Goal: Information Seeking & Learning: Compare options

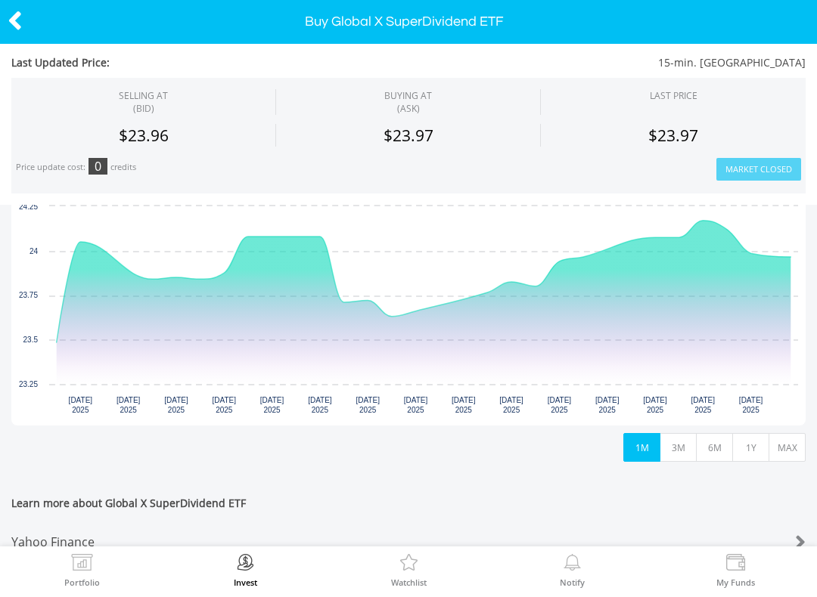
scroll to position [344, 0]
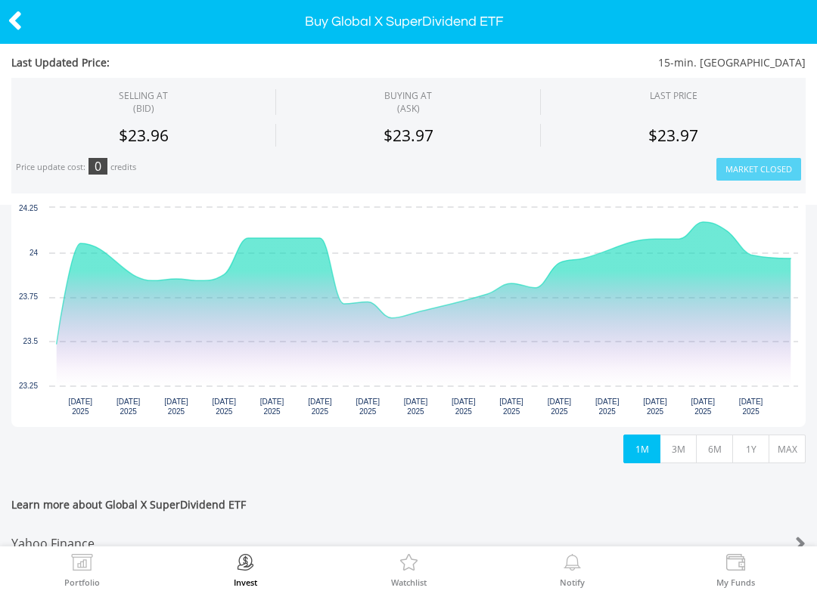
click at [792, 443] on button "MAX" at bounding box center [786, 449] width 37 height 29
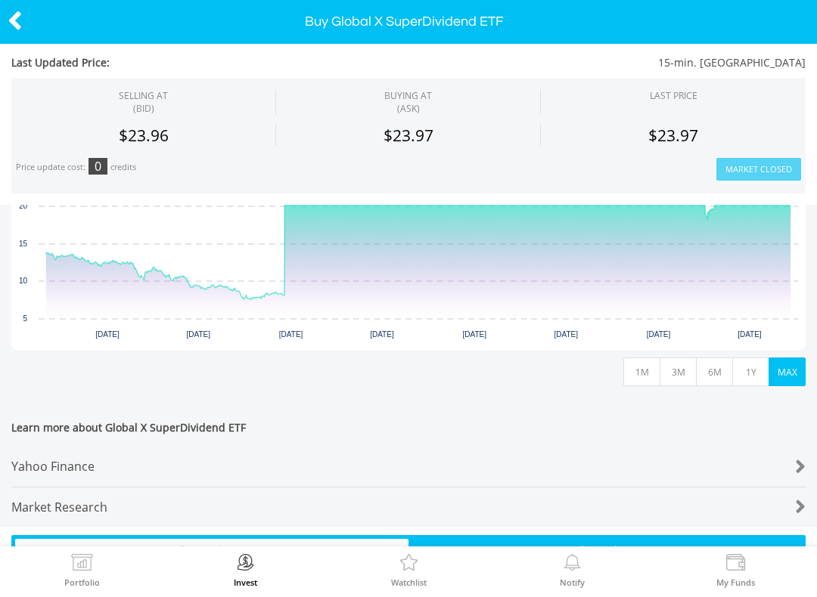
scroll to position [442, 0]
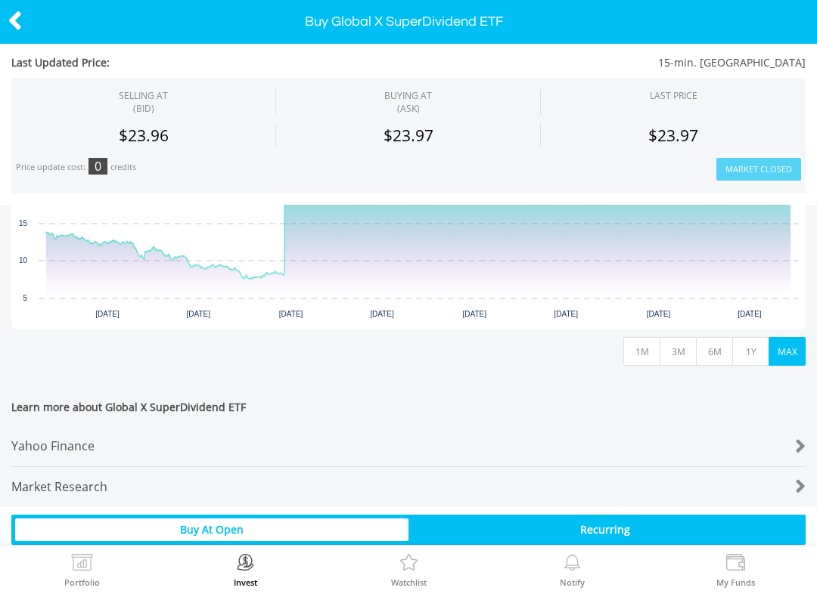
click at [118, 442] on div "Yahoo Finance" at bounding box center [375, 446] width 728 height 40
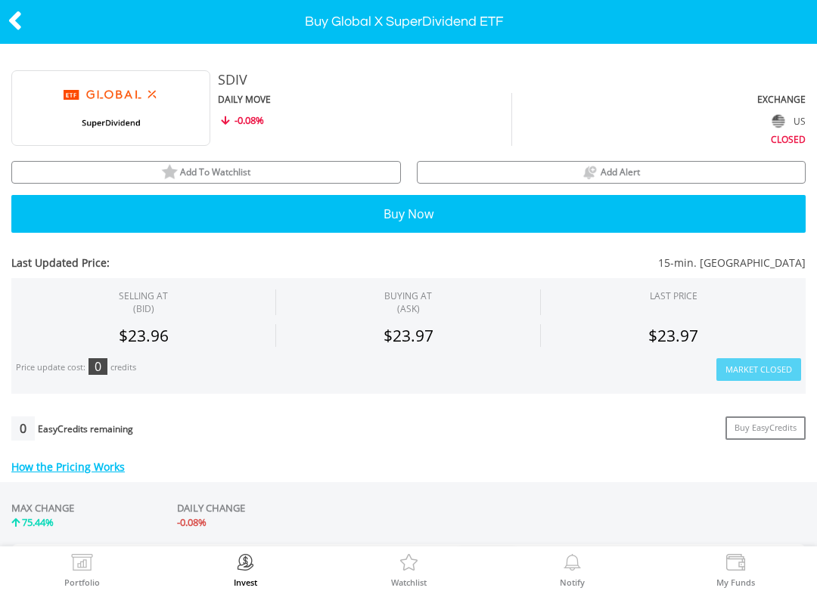
scroll to position [0, 0]
click at [169, 164] on img at bounding box center [169, 172] width 17 height 17
click at [184, 168] on img at bounding box center [187, 172] width 17 height 17
click at [8, 8] on icon at bounding box center [15, 20] width 15 height 29
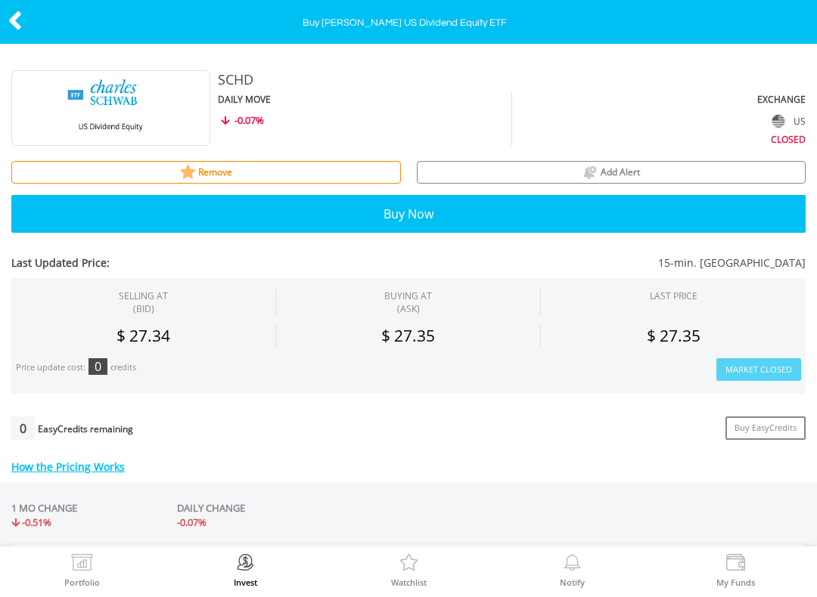
click at [10, 14] on icon at bounding box center [15, 20] width 15 height 29
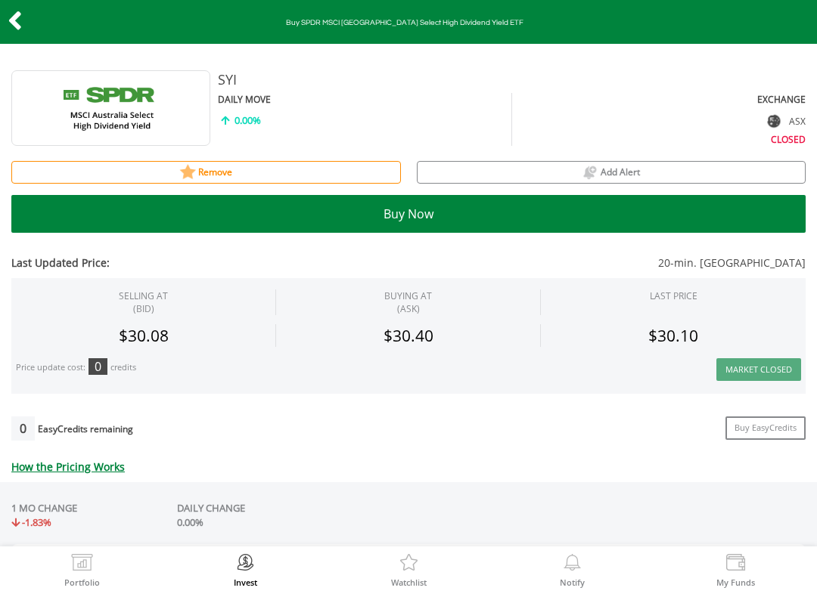
click at [20, 13] on icon at bounding box center [15, 20] width 15 height 29
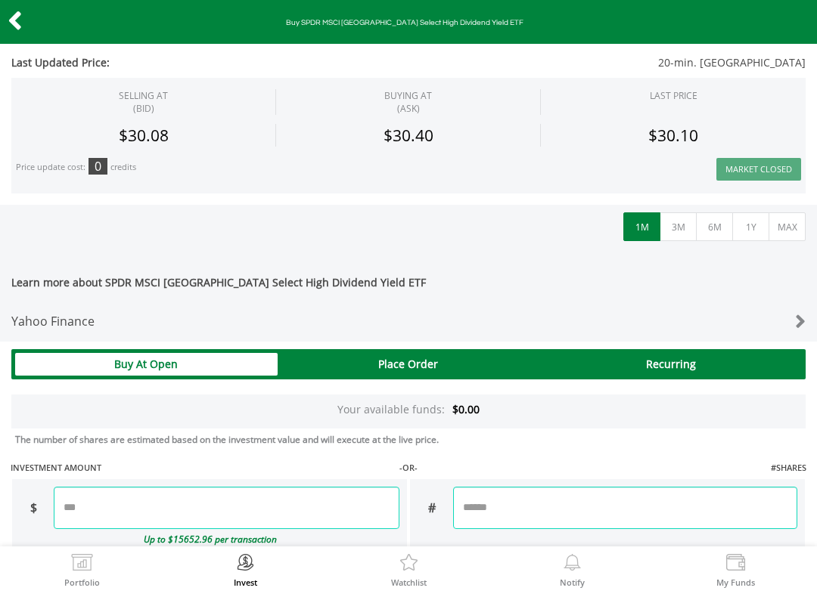
scroll to position [565, 0]
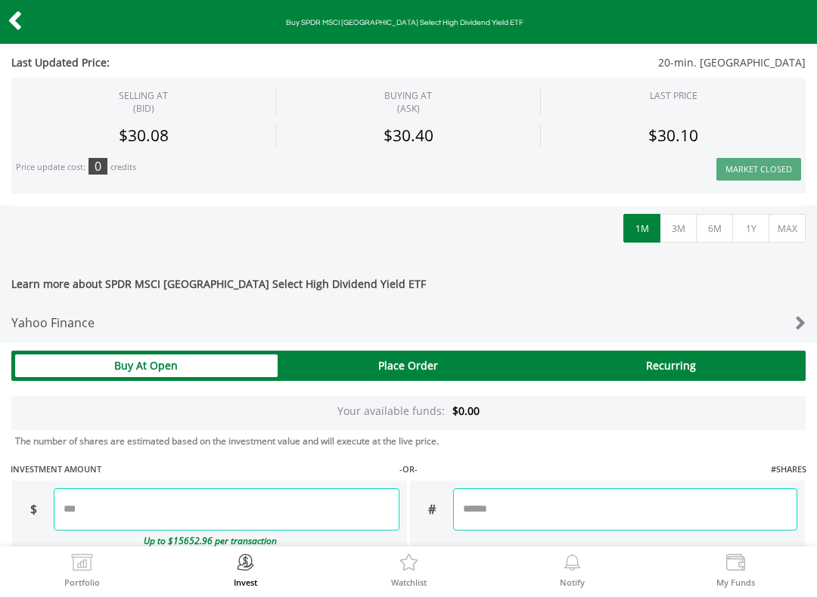
click at [93, 318] on div "Yahoo Finance" at bounding box center [375, 323] width 728 height 40
click at [11, 11] on icon at bounding box center [15, 20] width 15 height 29
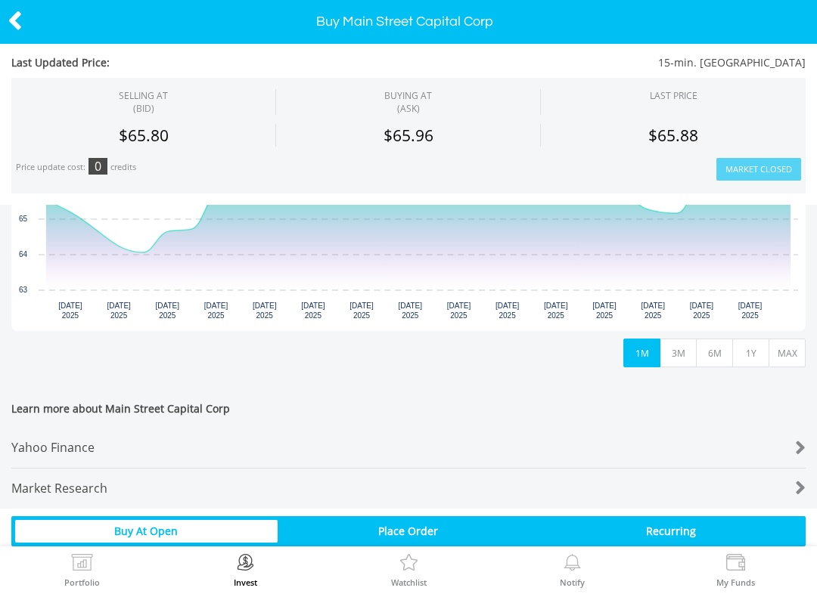
scroll to position [441, 0]
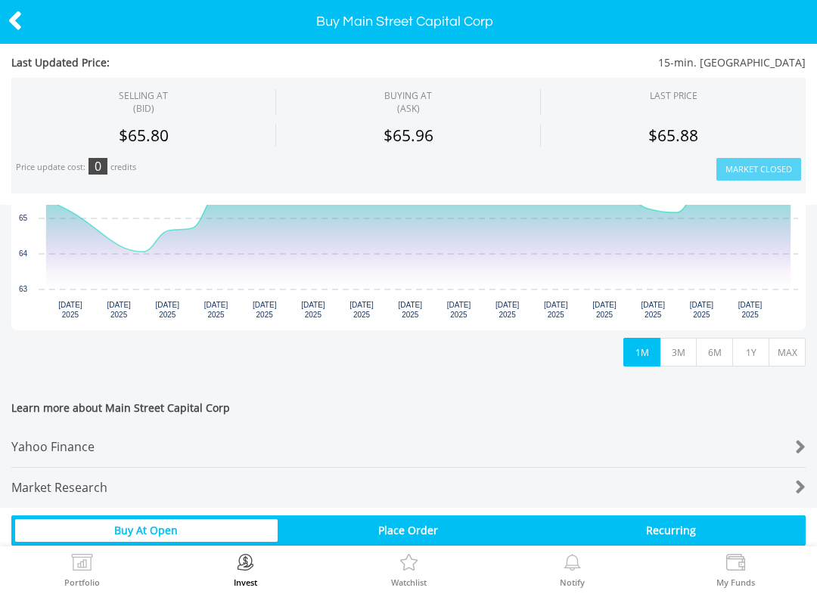
click at [116, 440] on div "Yahoo Finance" at bounding box center [375, 447] width 728 height 40
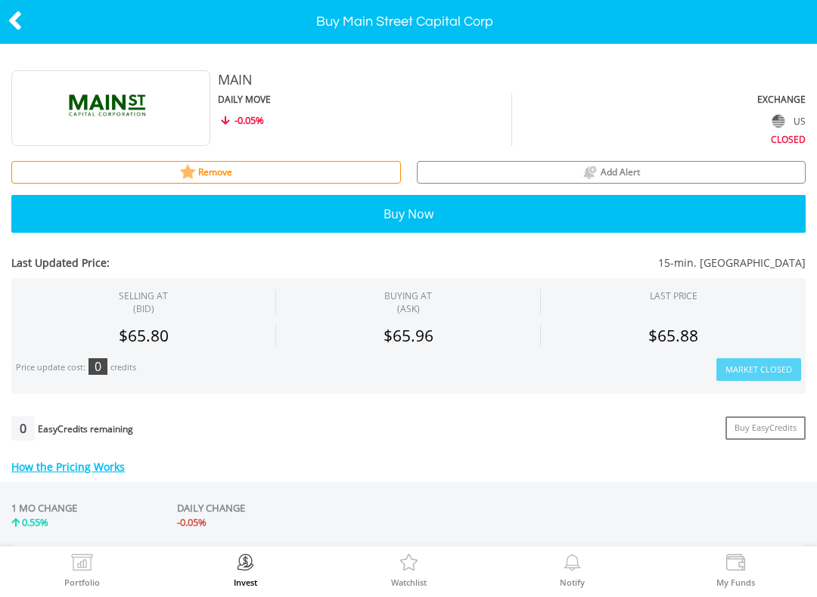
scroll to position [0, 0]
click at [17, 15] on icon at bounding box center [15, 20] width 15 height 29
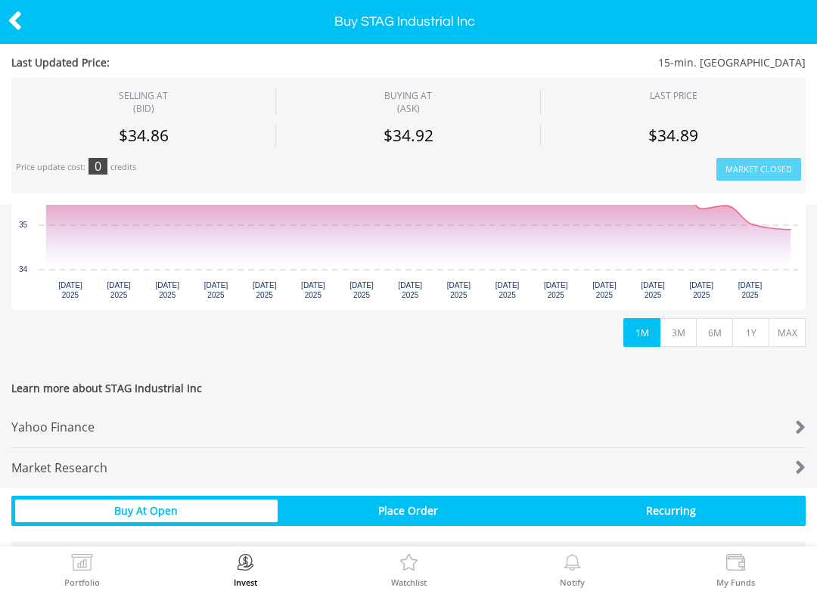
scroll to position [461, 0]
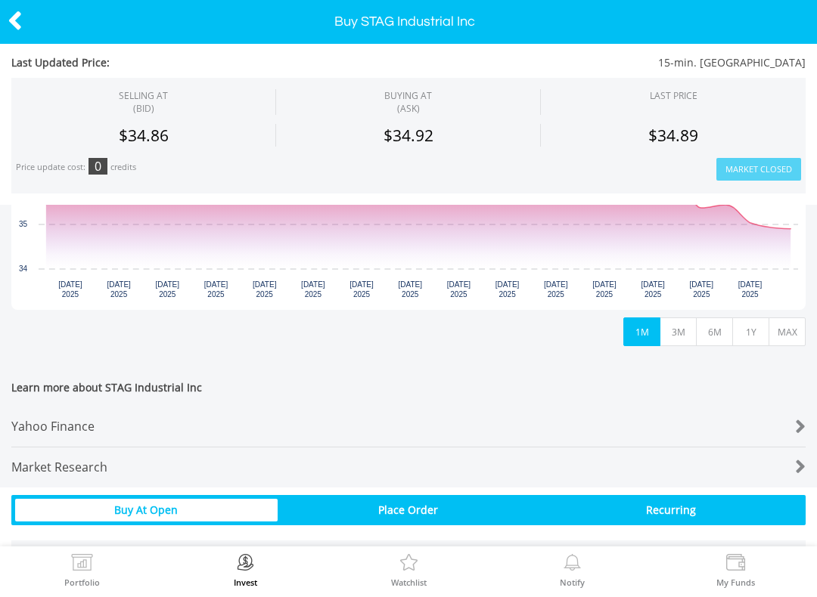
click at [111, 417] on div "Yahoo Finance" at bounding box center [375, 427] width 728 height 40
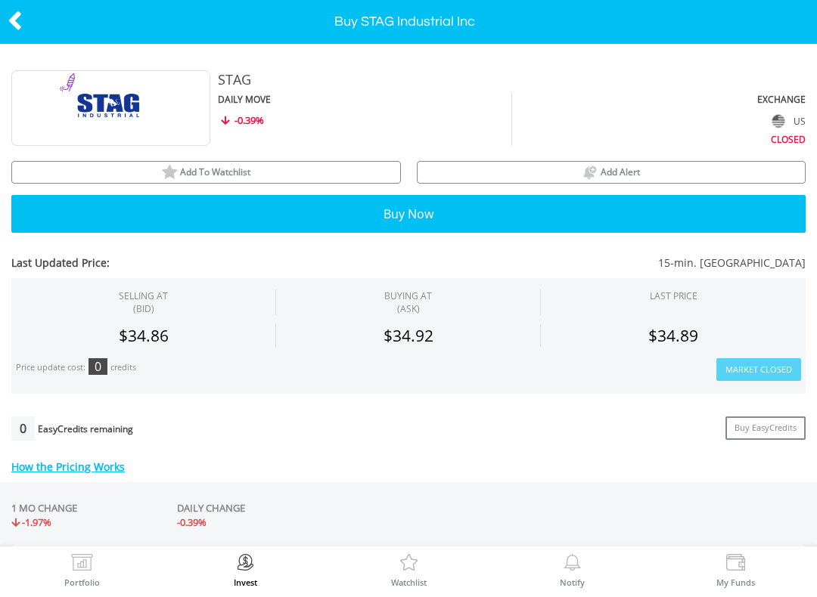
scroll to position [0, 0]
click at [167, 165] on img at bounding box center [169, 172] width 17 height 17
click at [10, 9] on icon at bounding box center [15, 20] width 15 height 29
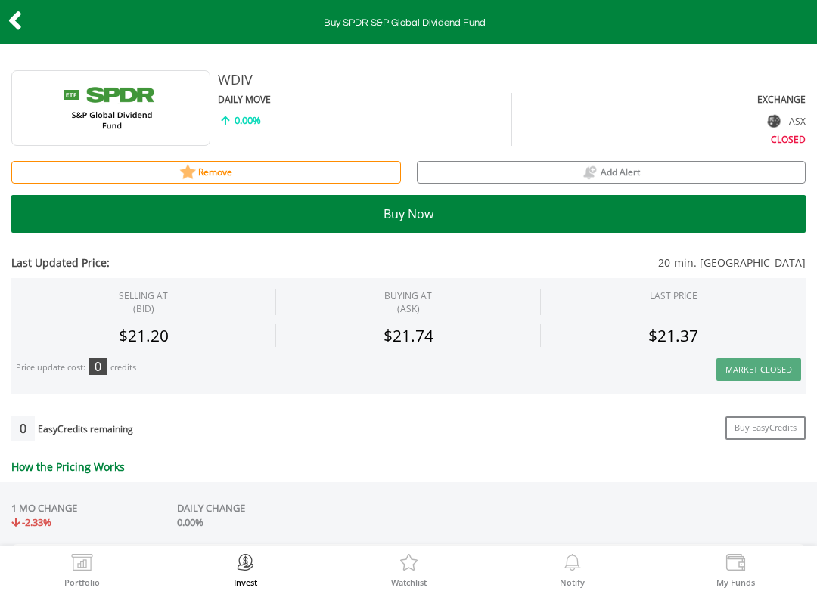
click at [19, 8] on icon at bounding box center [15, 20] width 15 height 29
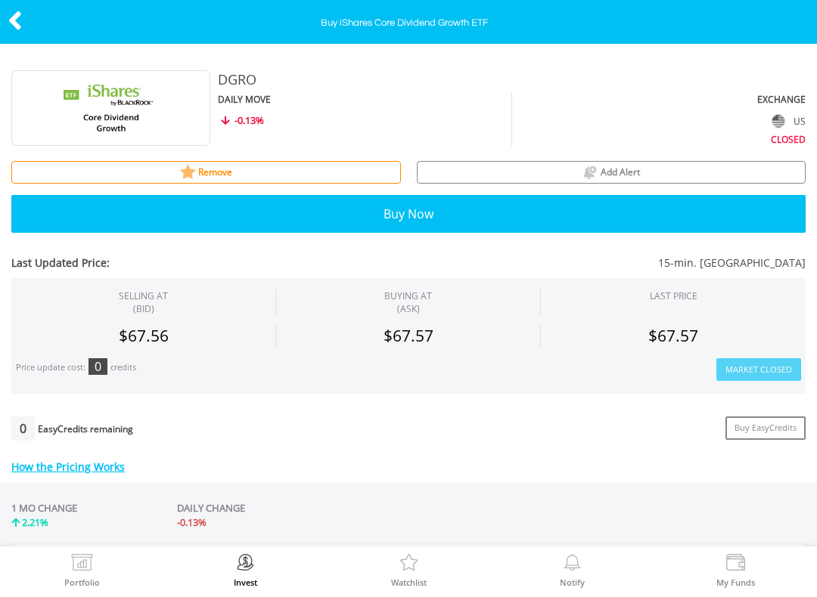
click at [16, 6] on icon at bounding box center [15, 20] width 15 height 29
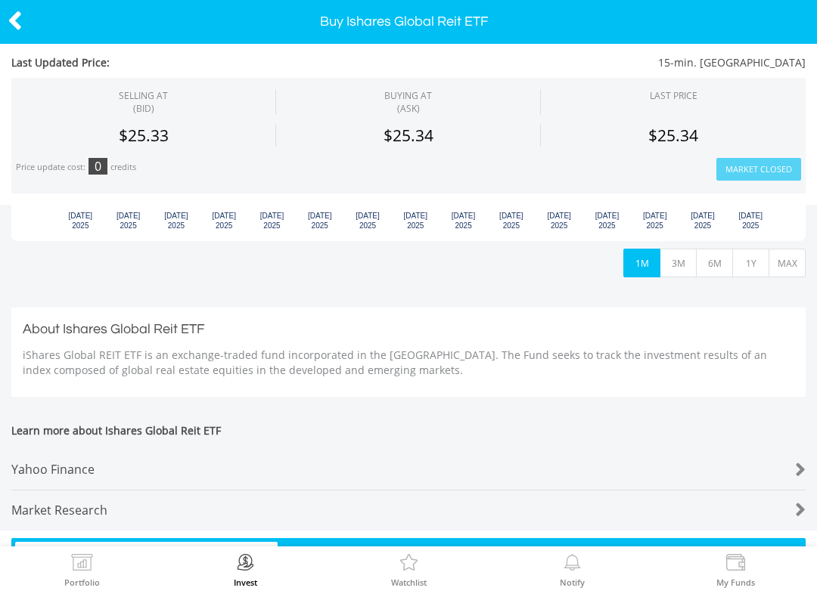
scroll to position [532, 0]
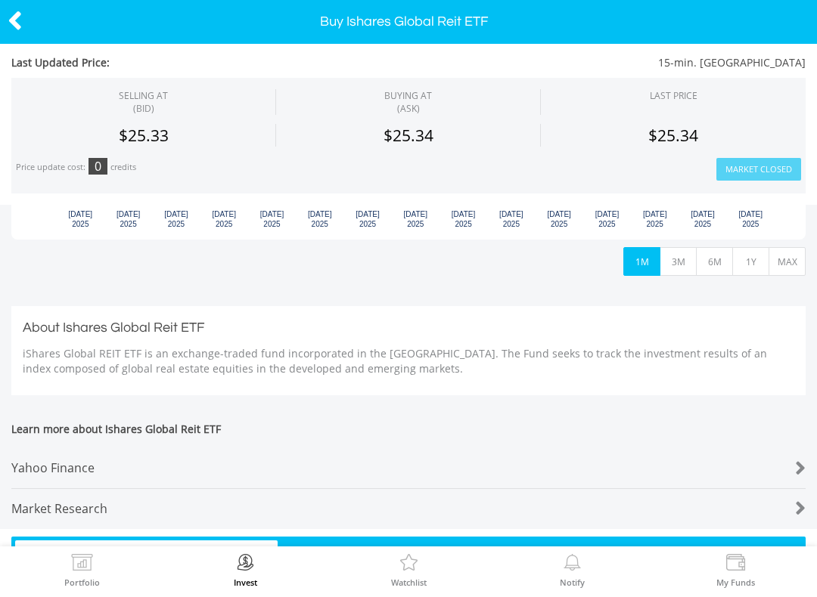
click at [129, 463] on div "Yahoo Finance" at bounding box center [375, 468] width 728 height 40
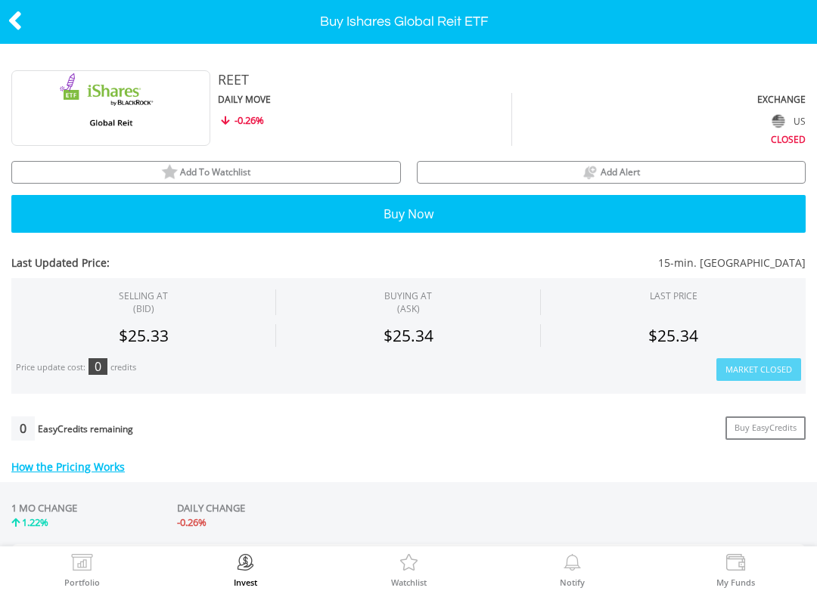
scroll to position [0, 0]
click at [175, 164] on img at bounding box center [169, 172] width 17 height 17
click at [21, 11] on icon at bounding box center [15, 20] width 15 height 29
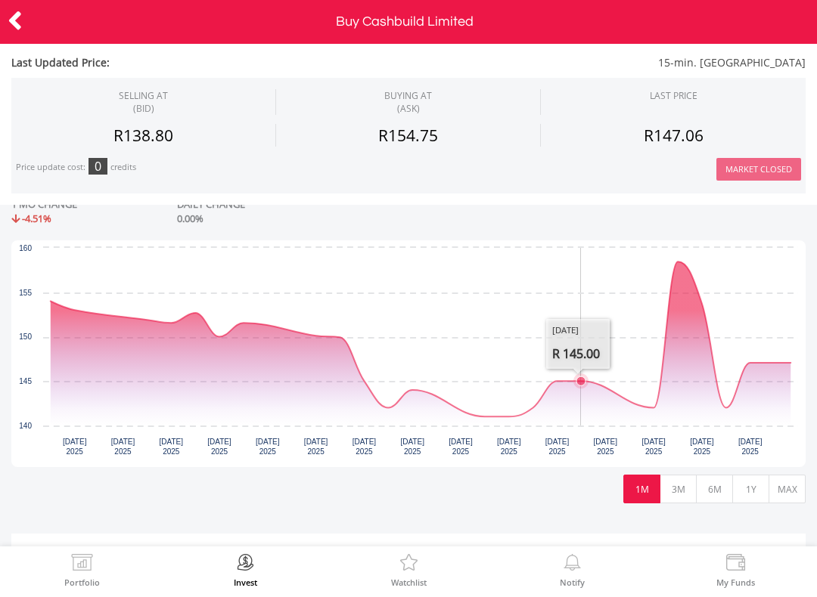
scroll to position [308, 0]
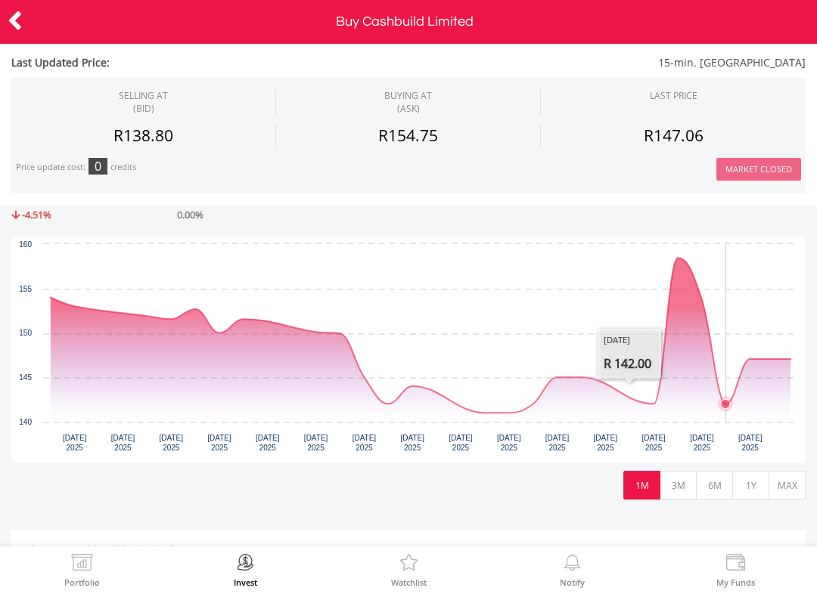
click at [726, 400] on icon "Thursday, 18 Sep 2025, 142." at bounding box center [725, 404] width 9 height 9
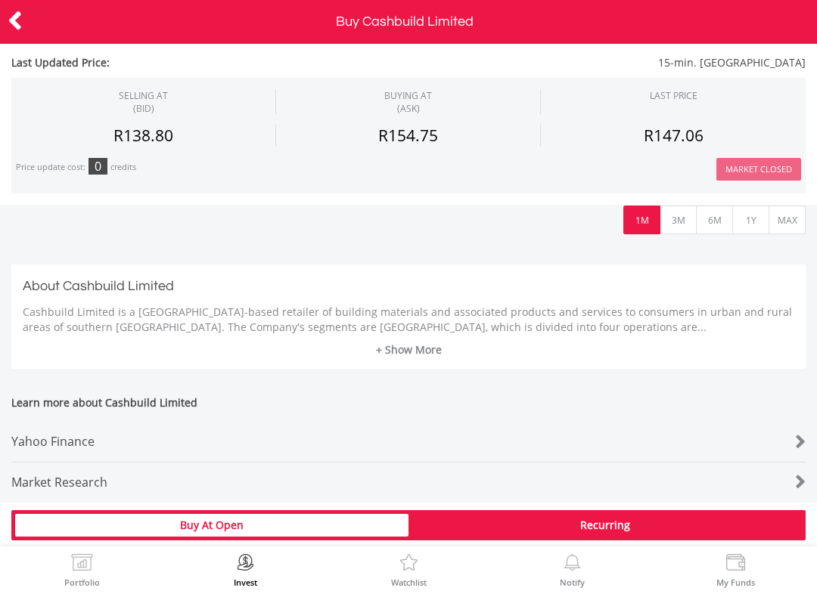
scroll to position [574, 0]
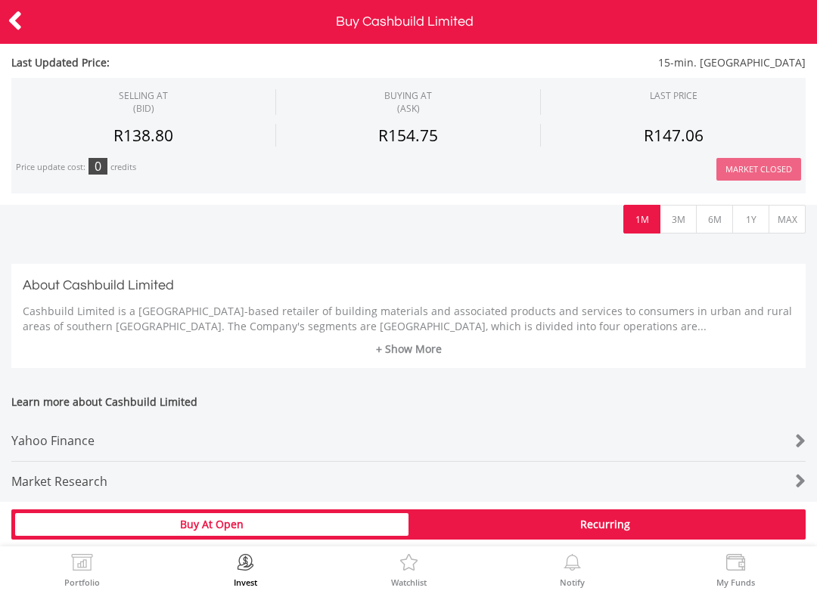
click at [408, 352] on link "+ Show More" at bounding box center [408, 349] width 771 height 15
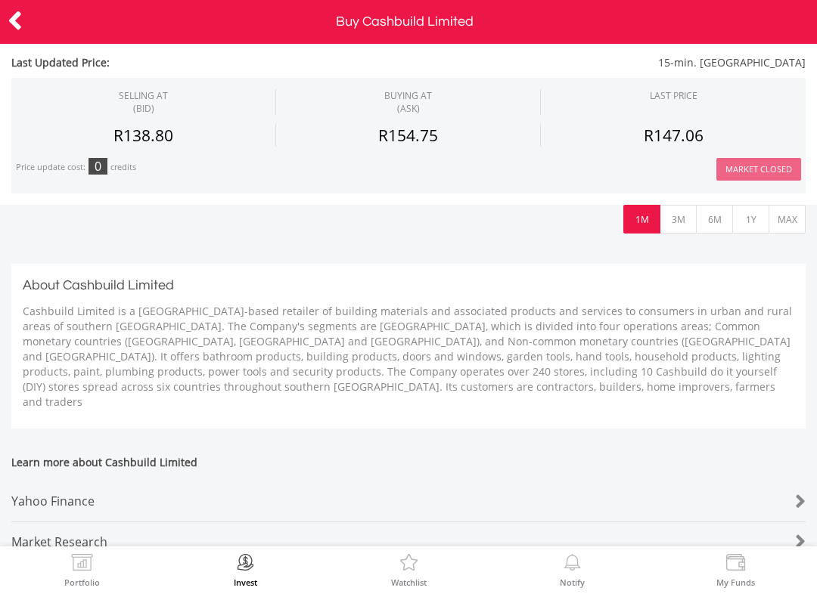
click at [21, 7] on icon at bounding box center [15, 20] width 15 height 29
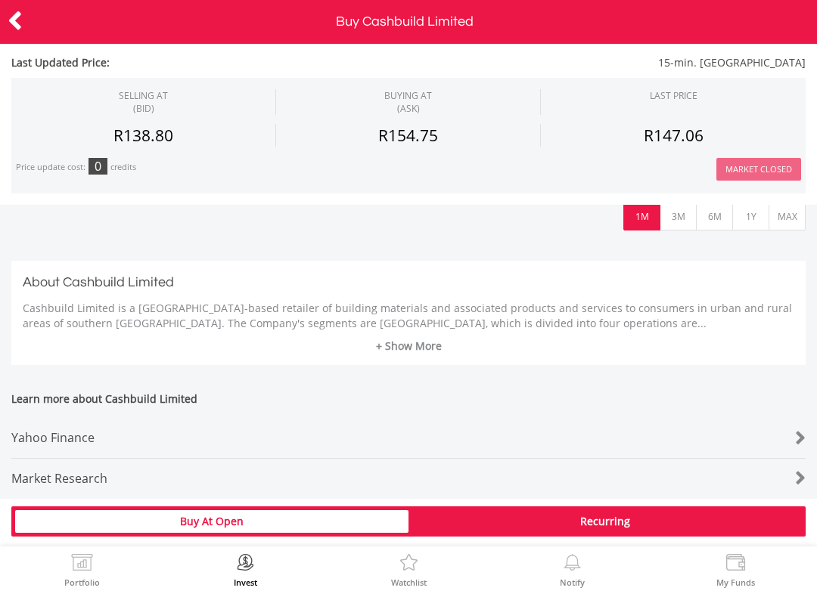
scroll to position [578, 0]
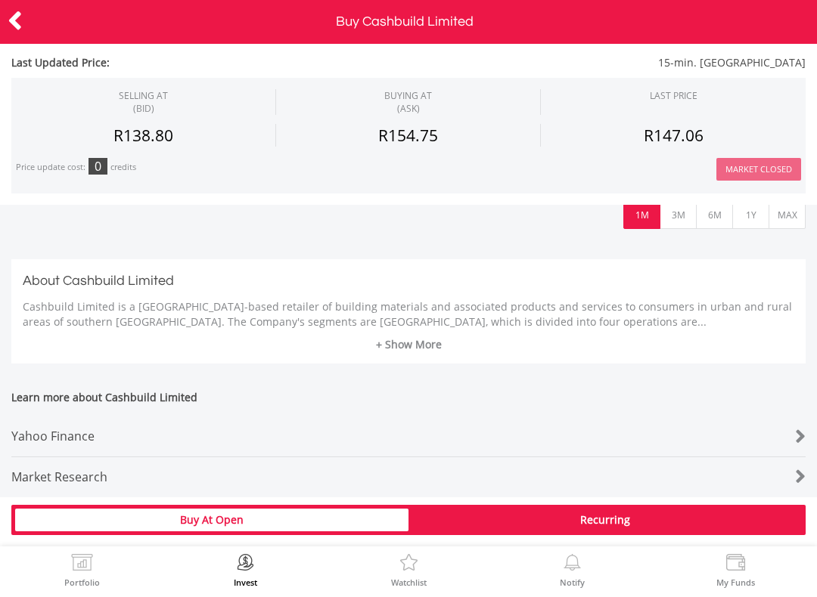
click at [116, 429] on div "Yahoo Finance" at bounding box center [375, 437] width 728 height 40
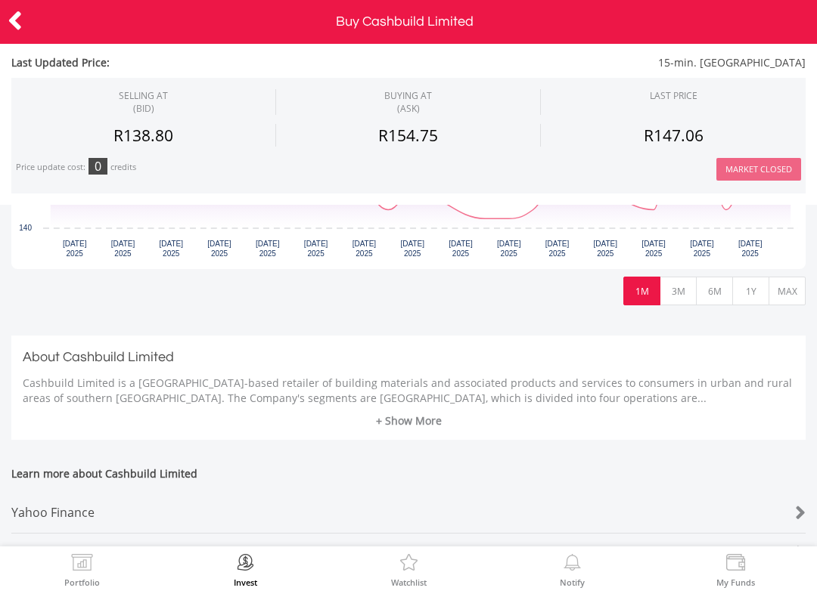
scroll to position [511, 0]
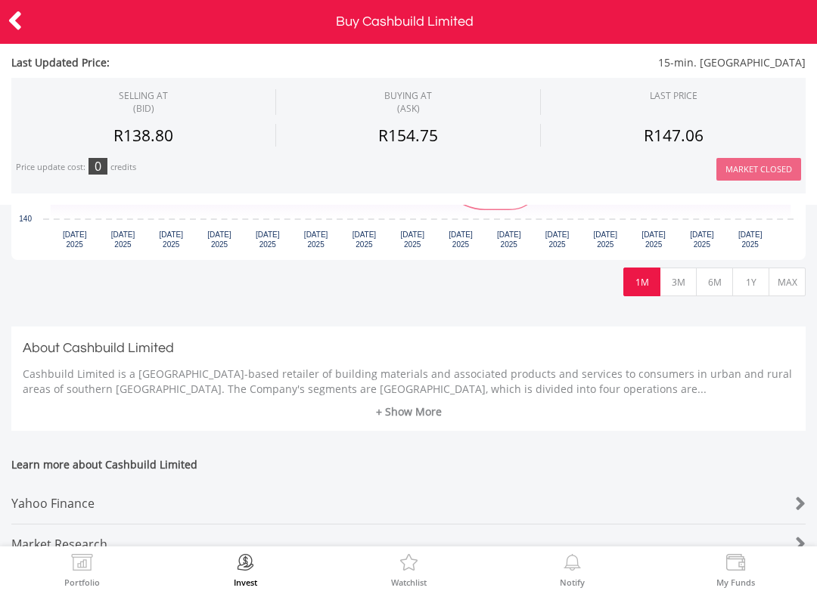
click at [107, 498] on div "Yahoo Finance" at bounding box center [375, 504] width 728 height 40
click at [14, 8] on icon at bounding box center [15, 20] width 15 height 29
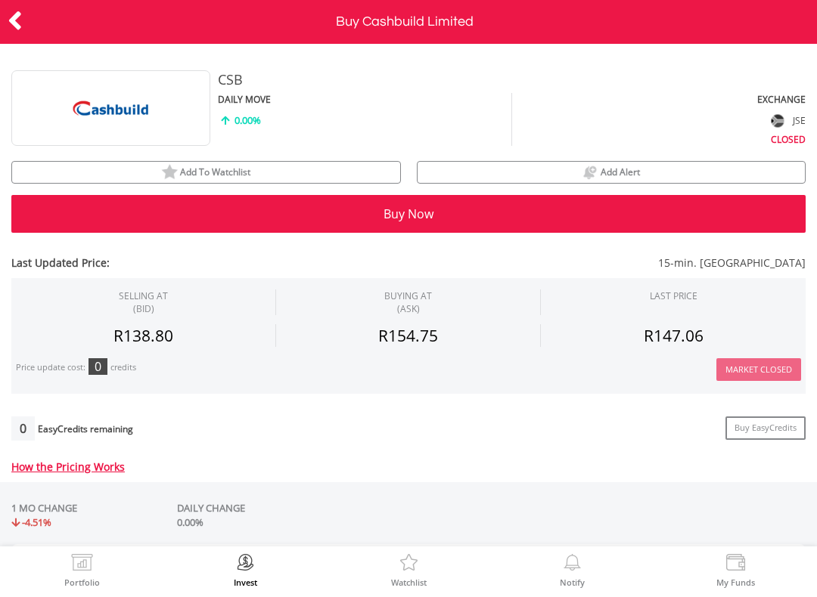
click at [21, 11] on icon at bounding box center [15, 20] width 15 height 29
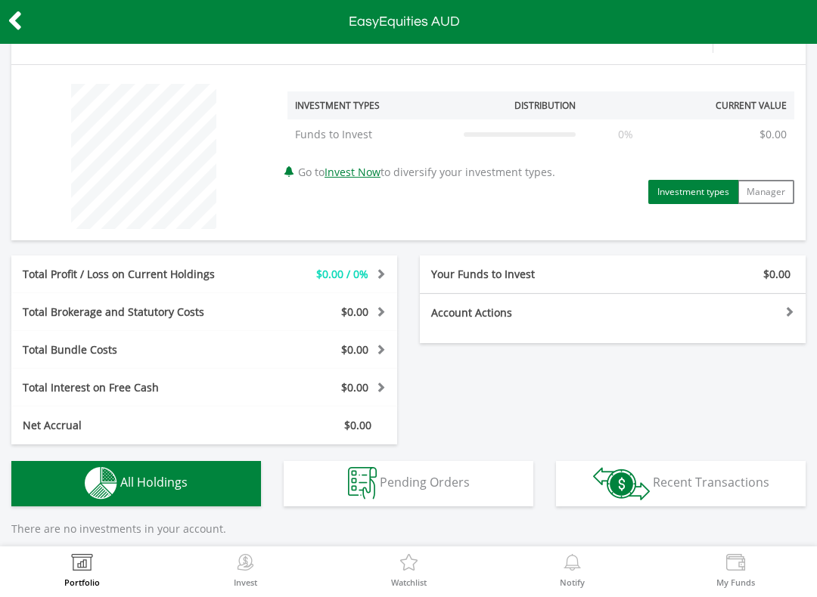
scroll to position [64, 0]
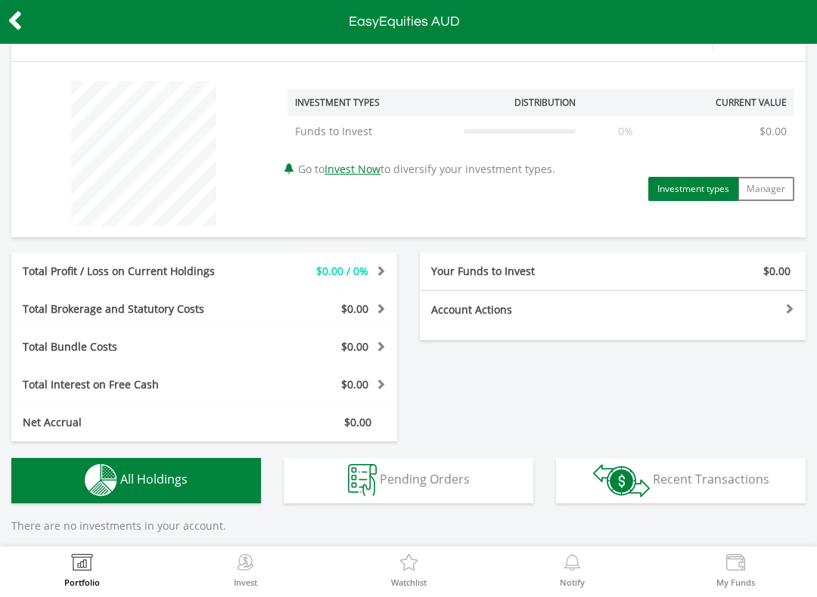
click at [406, 564] on img at bounding box center [408, 564] width 23 height 21
